Goal: Communication & Community: Answer question/provide support

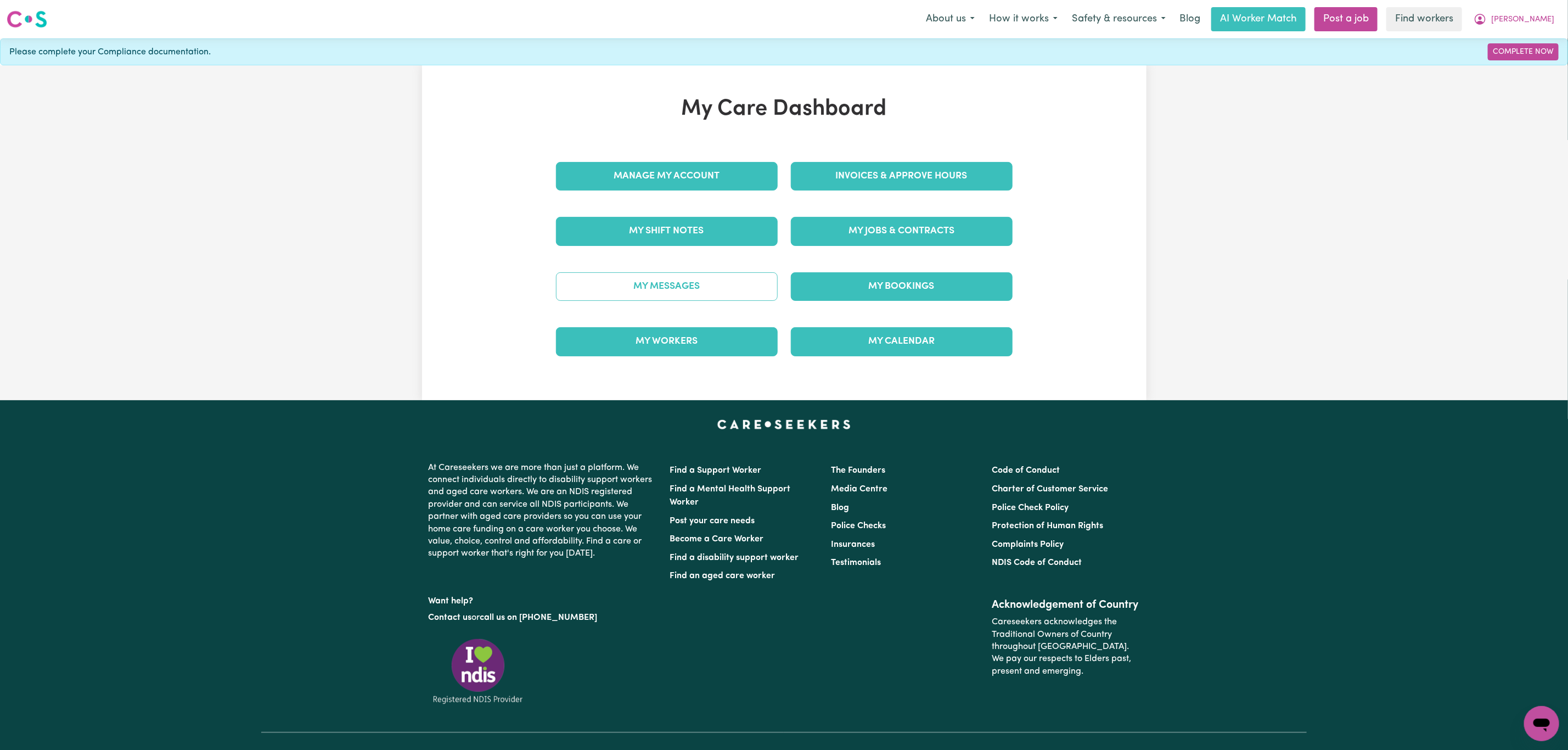
click at [707, 286] on link "My Messages" at bounding box center [667, 286] width 222 height 29
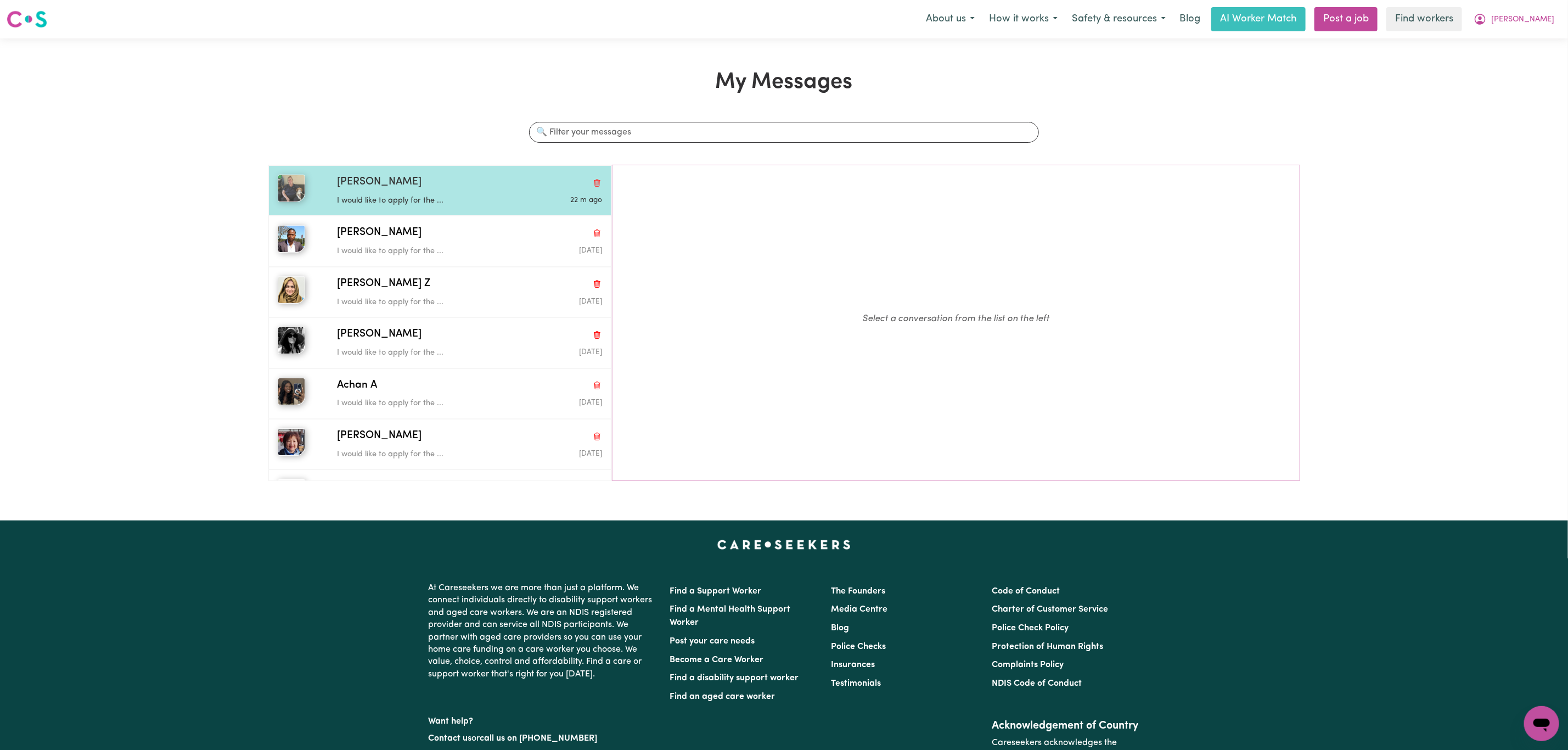
click at [456, 202] on p "I would like to apply for the ..." at bounding box center [425, 201] width 177 height 12
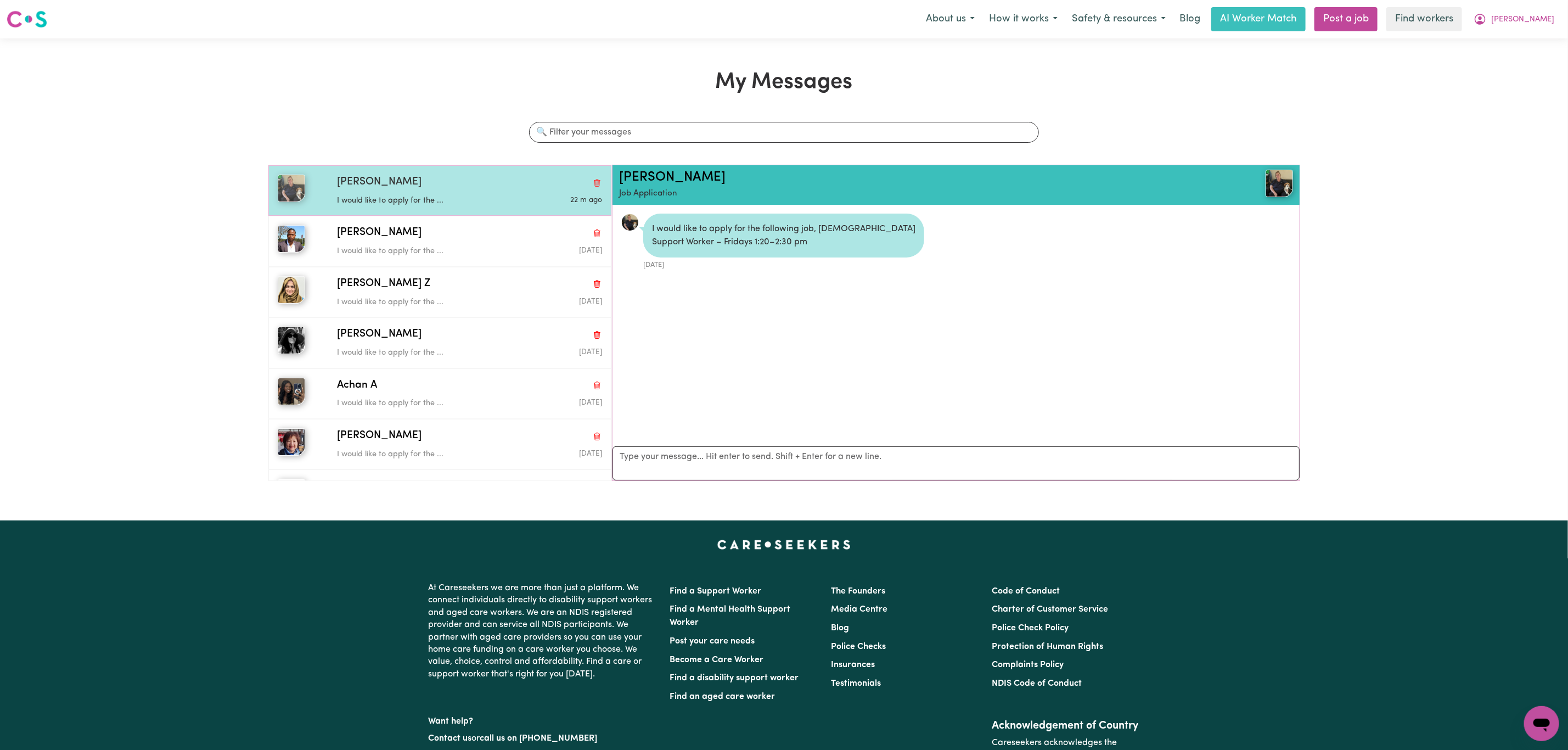
scroll to position [7, 0]
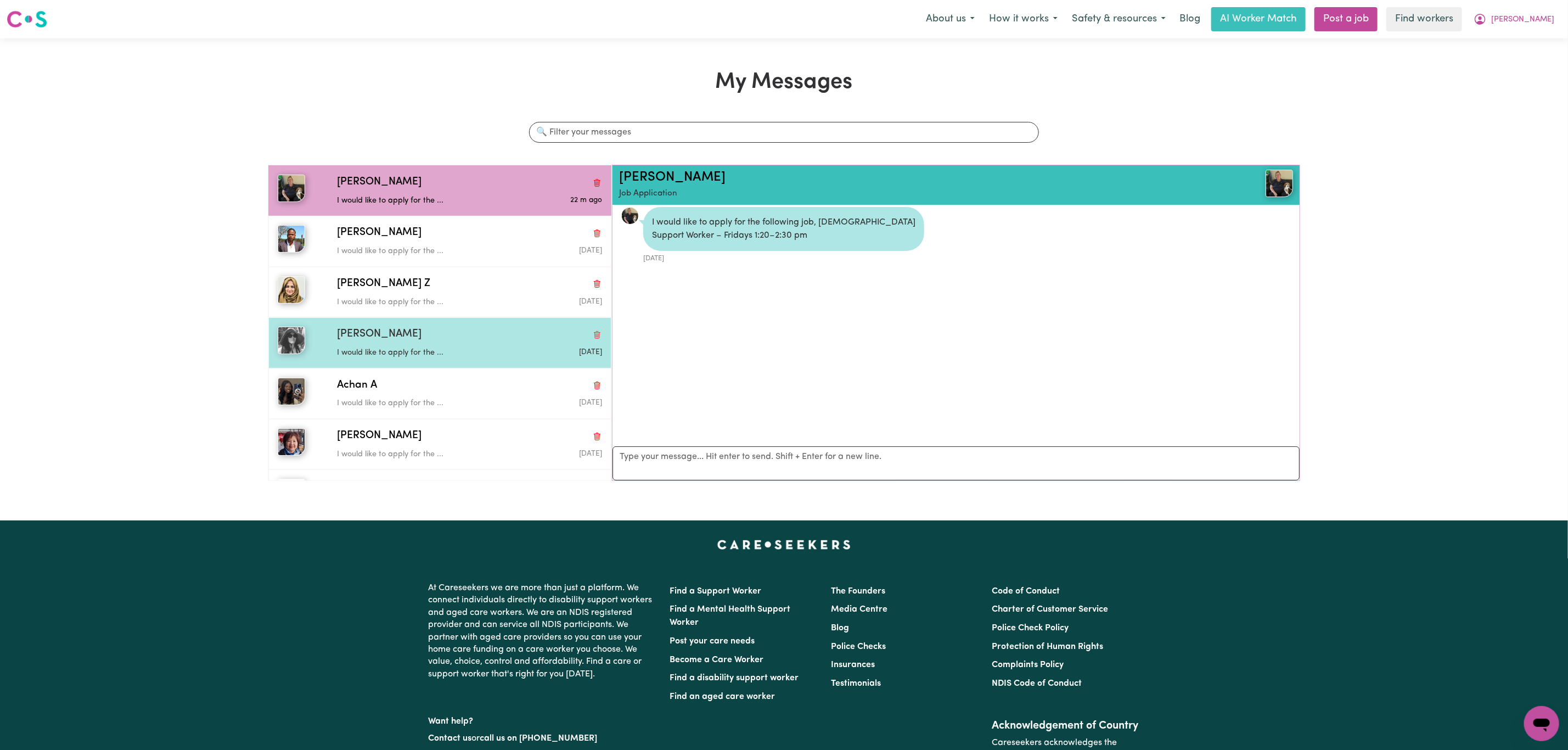
click at [449, 338] on div "[PERSON_NAME]" at bounding box center [469, 334] width 265 height 16
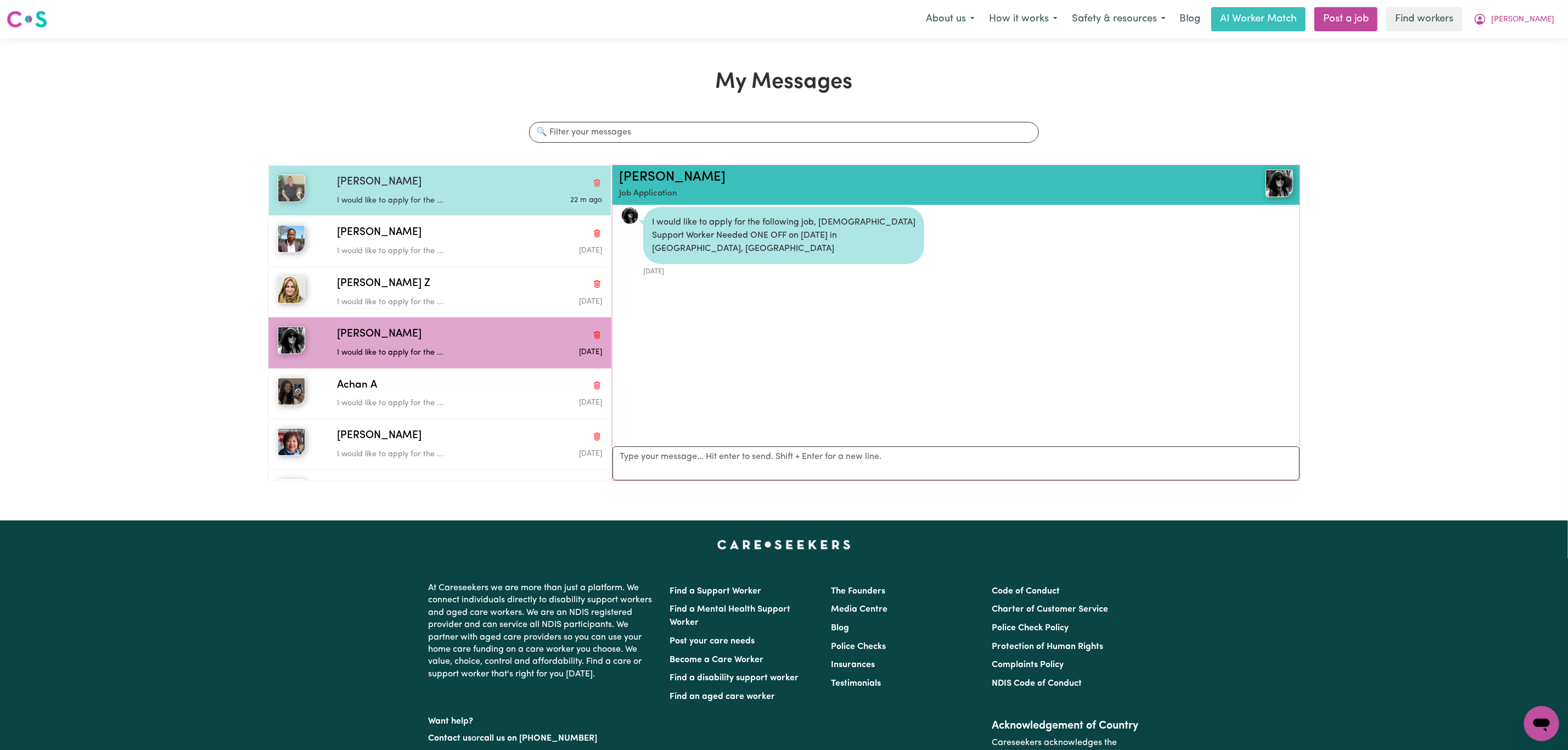
click at [450, 213] on div "[PERSON_NAME] would like to apply for the ... 22 m ago" at bounding box center [440, 190] width 343 height 51
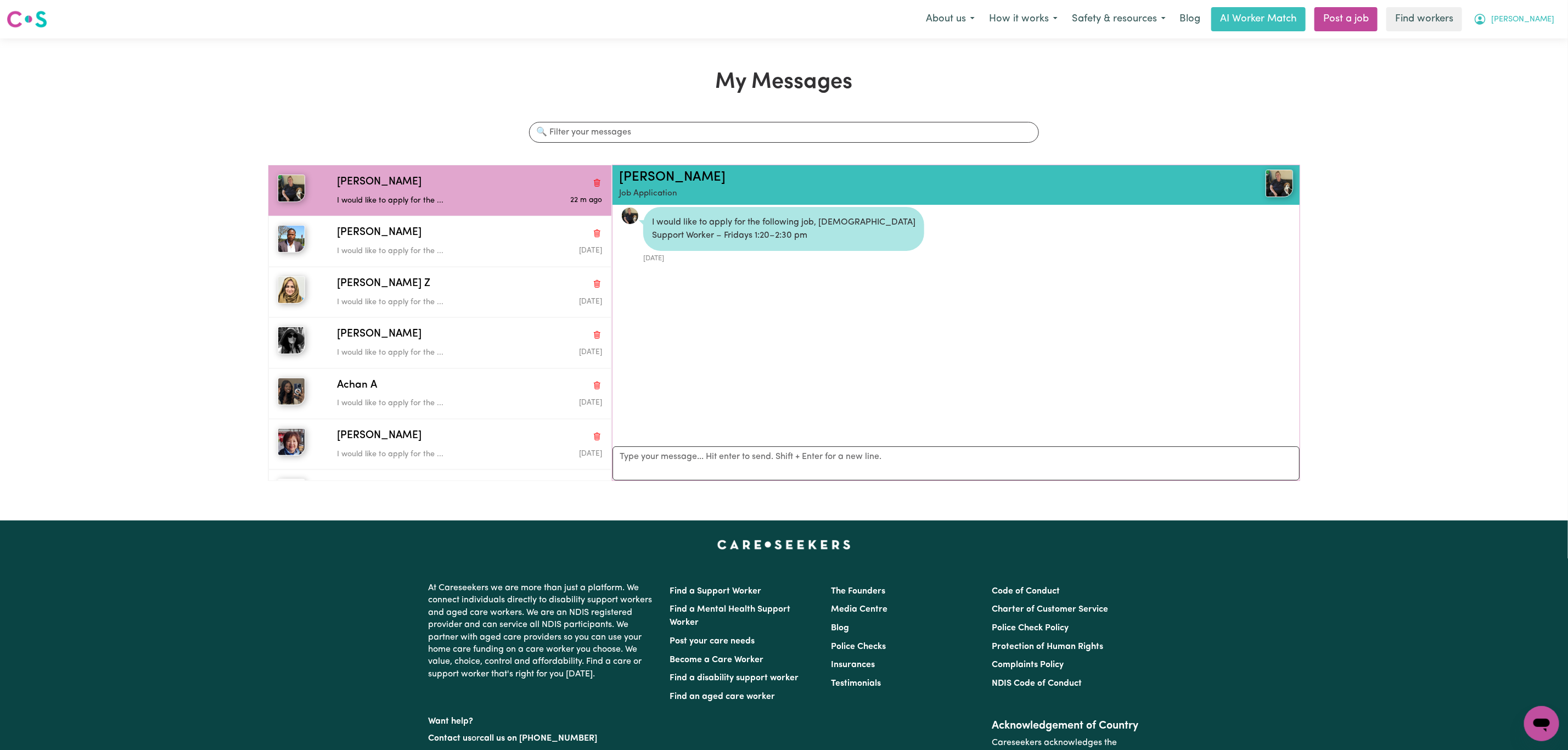
click at [1537, 25] on span "[PERSON_NAME]" at bounding box center [1523, 20] width 63 height 12
click at [1533, 71] on link "Logout" at bounding box center [1517, 63] width 86 height 21
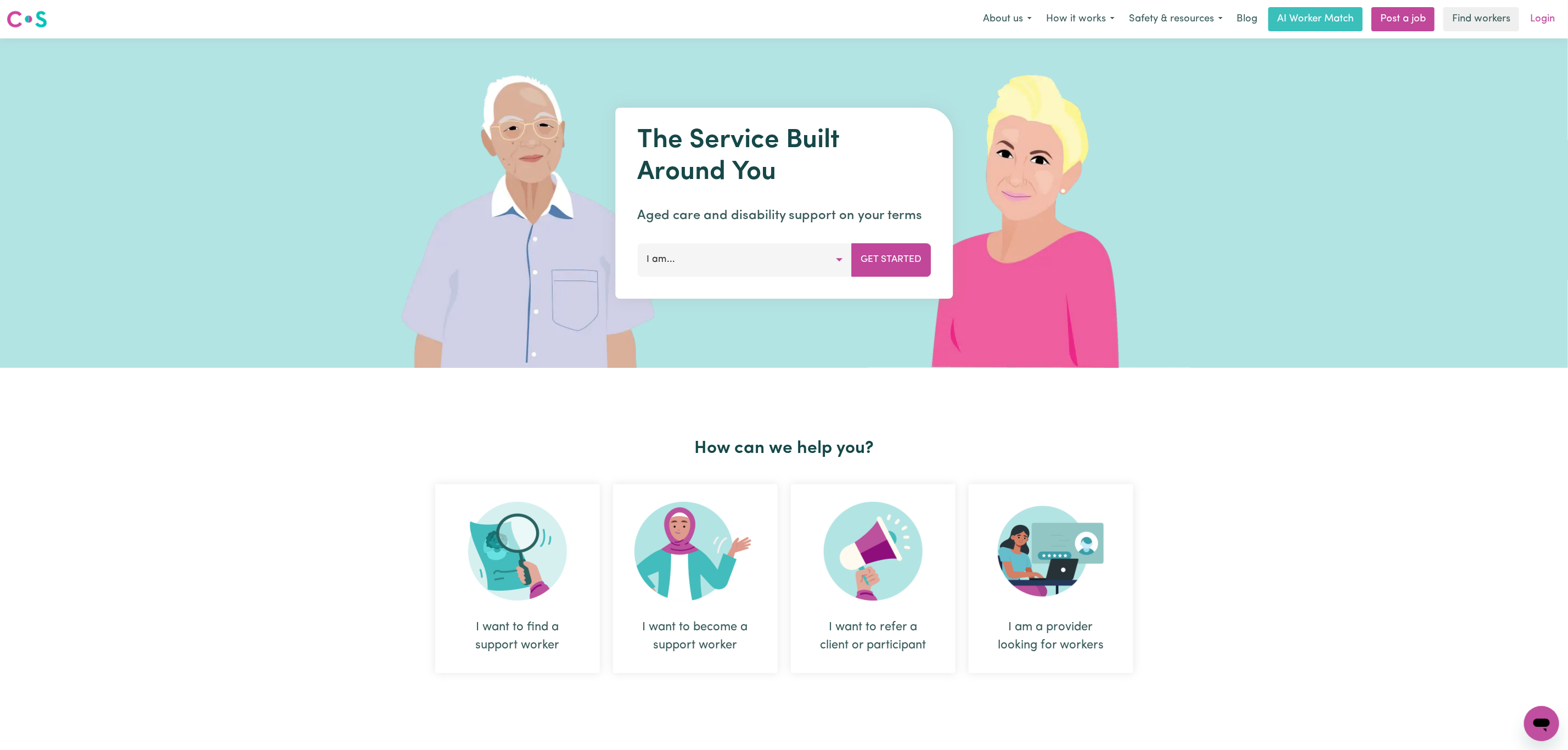
click at [1547, 21] on link "Login" at bounding box center [1542, 19] width 38 height 24
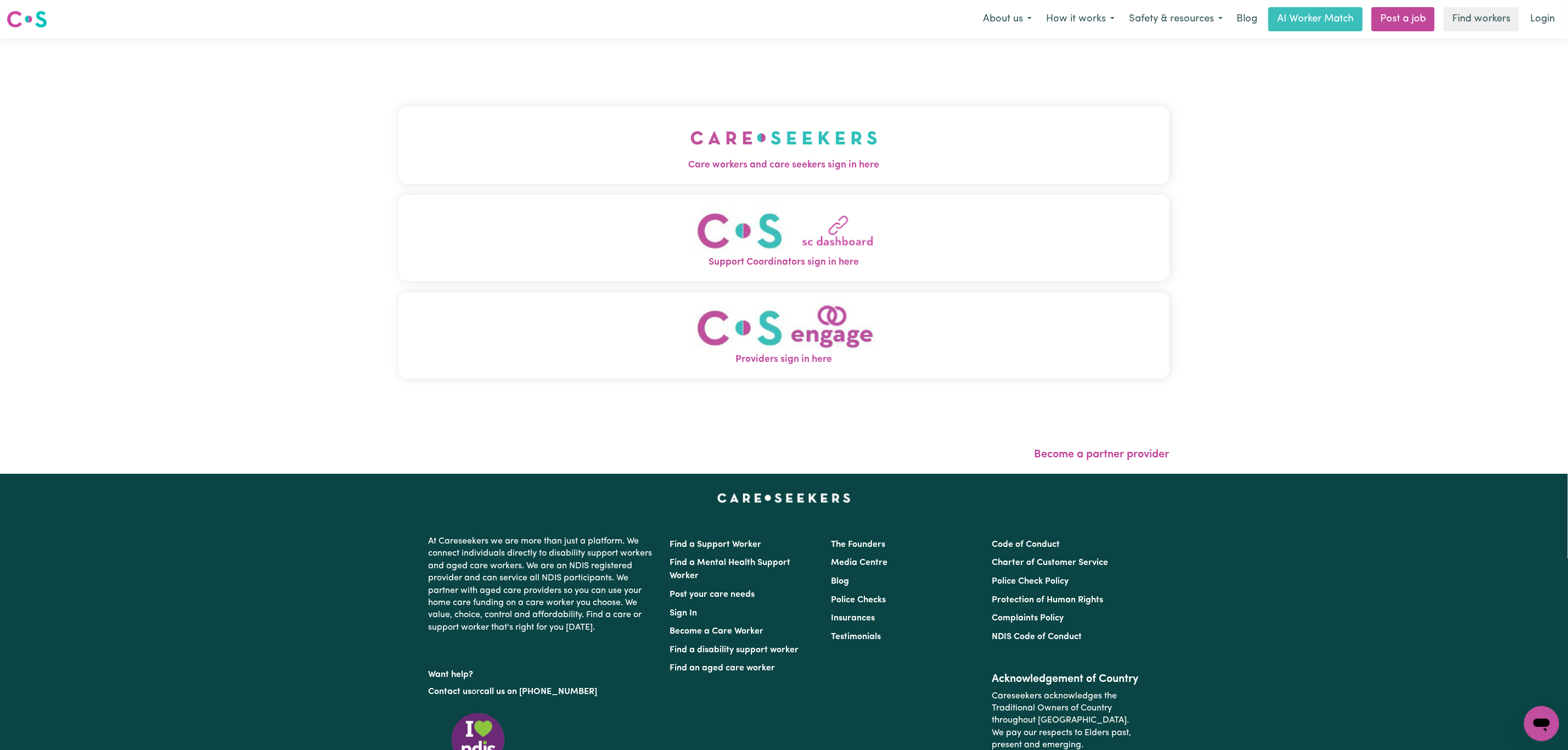
click at [690, 127] on img "Care workers and care seekers sign in here" at bounding box center [783, 138] width 187 height 41
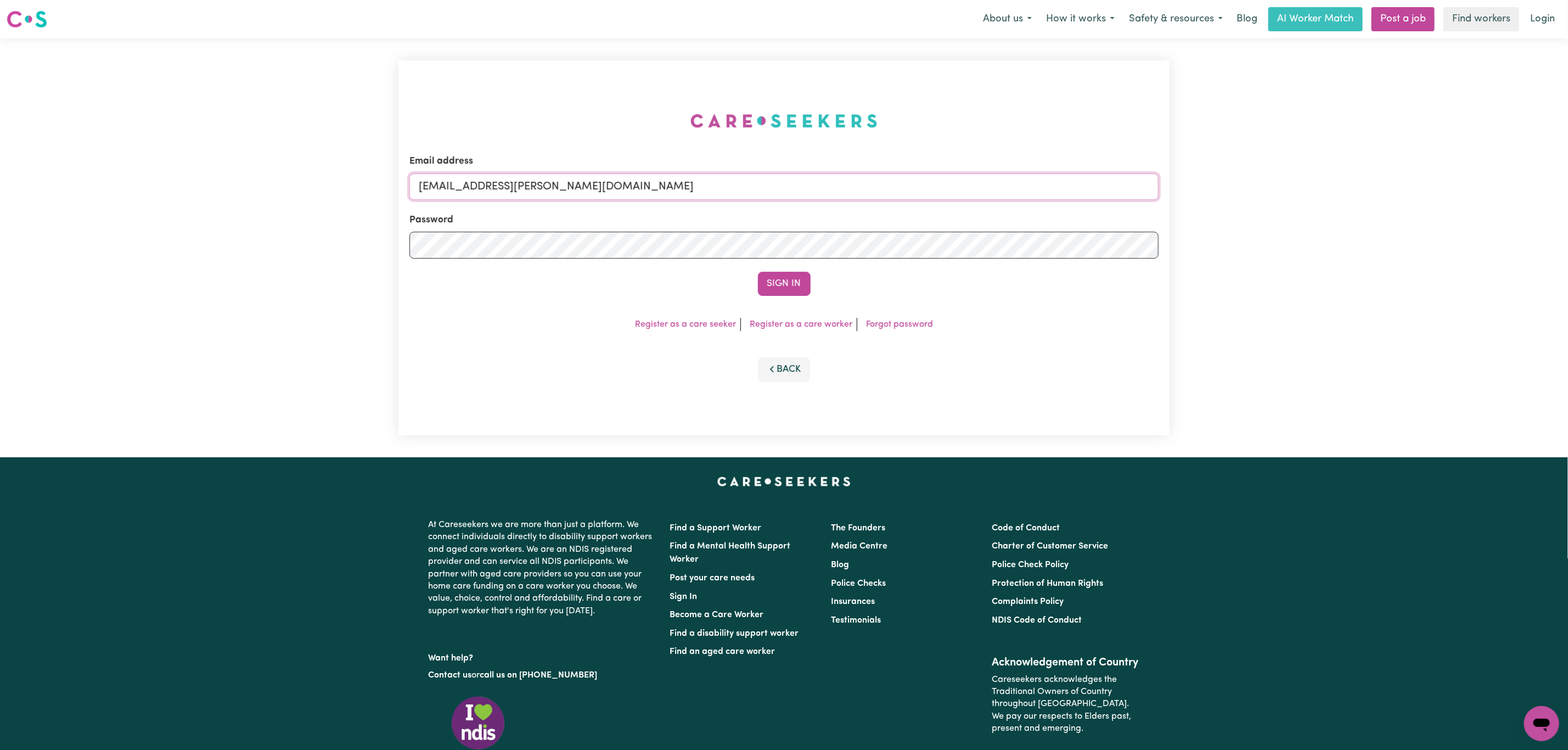
drag, startPoint x: 478, startPoint y: 184, endPoint x: 771, endPoint y: 215, distance: 294.6
click at [771, 215] on form "Email address [EMAIL_ADDRESS][PERSON_NAME][DOMAIN_NAME] Password Sign In" at bounding box center [784, 225] width 749 height 142
paste input "[EMAIL_ADDRESS][PERSON_NAME][DOMAIN_NAME]"
click at [492, 193] on input "superuser~ [EMAIL_ADDRESS][PERSON_NAME][DOMAIN_NAME]" at bounding box center [784, 186] width 749 height 26
type input "superuser~[EMAIL_ADDRESS][PERSON_NAME][DOMAIN_NAME]"
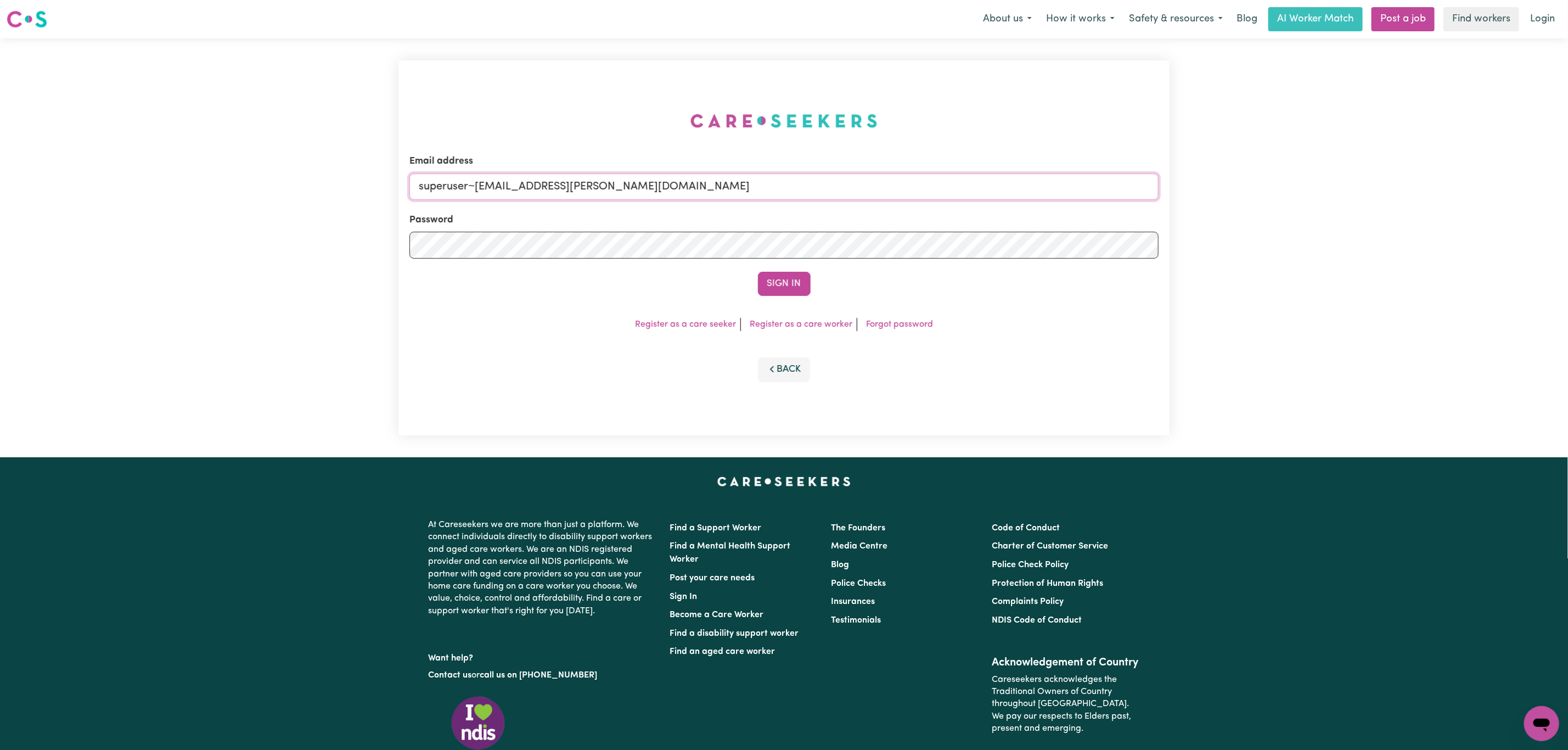
click at [758, 272] on button "Sign In" at bounding box center [784, 284] width 53 height 24
